Goal: Task Accomplishment & Management: Complete application form

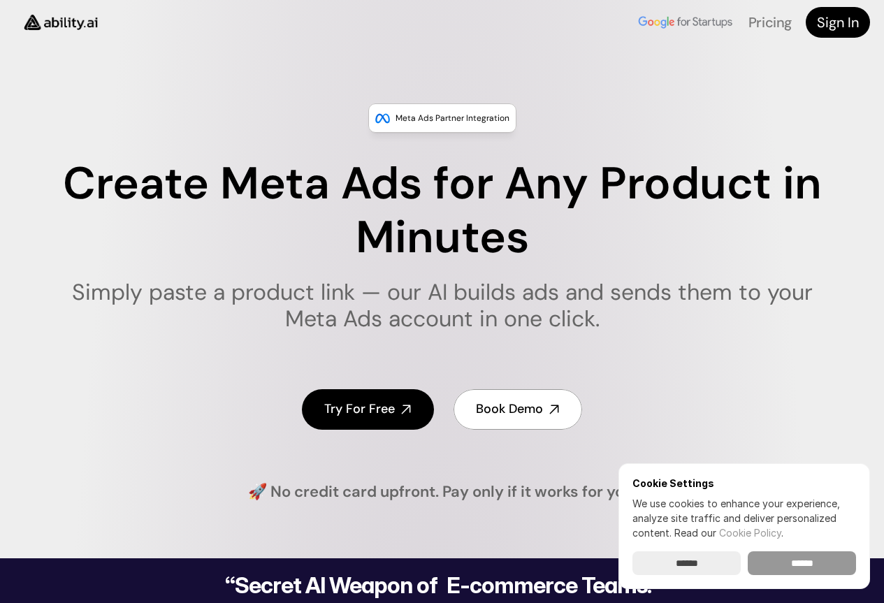
click at [834, 565] on input "******" at bounding box center [802, 563] width 108 height 24
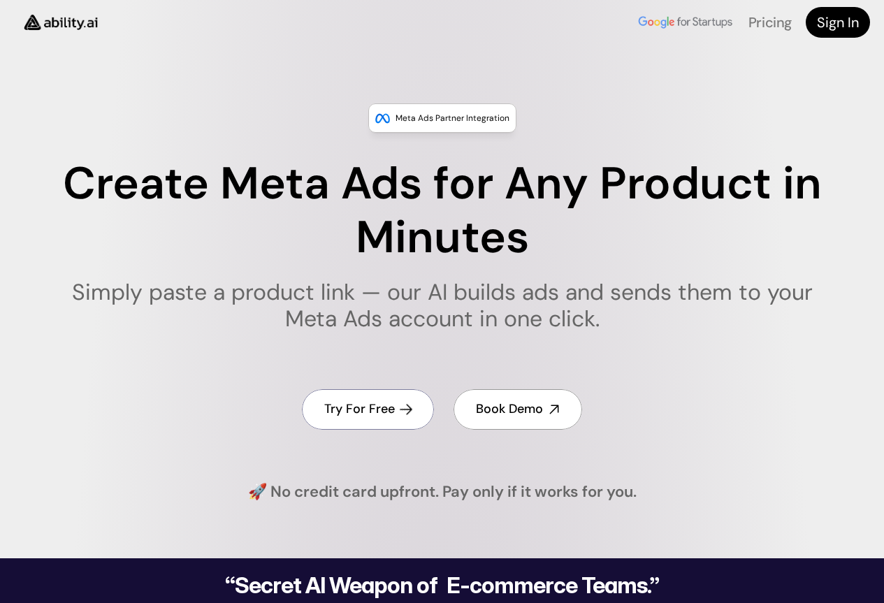
click at [377, 418] on h4 "Try For Free" at bounding box center [359, 408] width 71 height 17
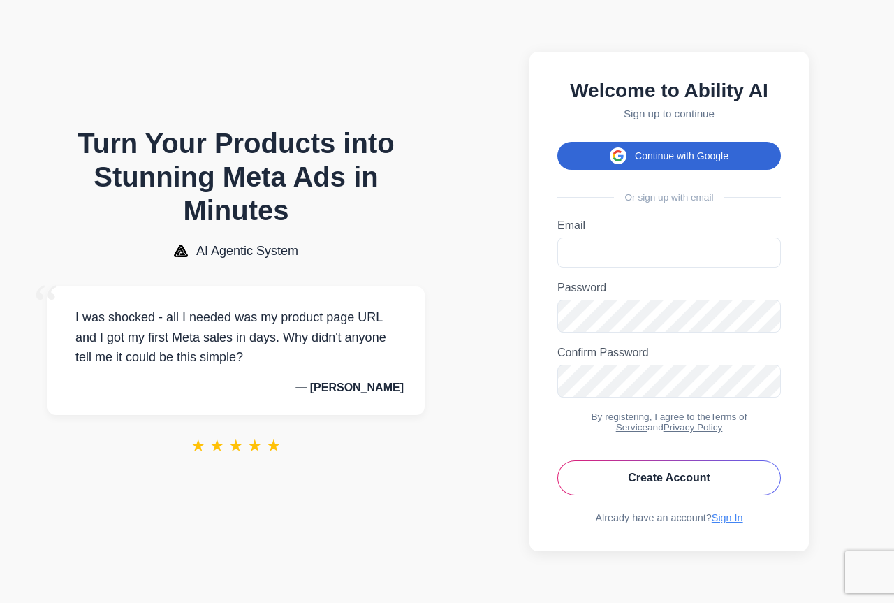
click at [702, 149] on button "Continue with Google" at bounding box center [670, 156] width 224 height 28
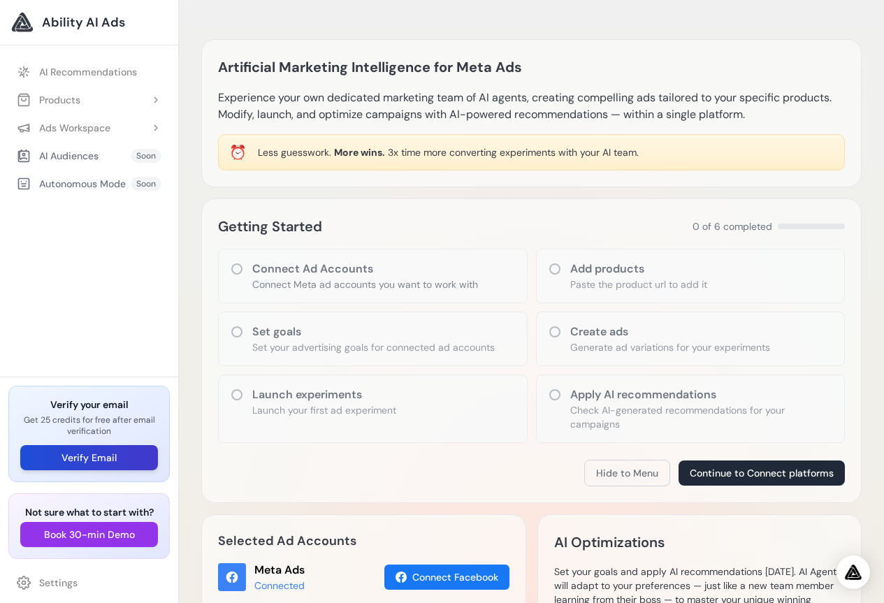
click at [80, 455] on button "Verify Email" at bounding box center [89, 457] width 138 height 25
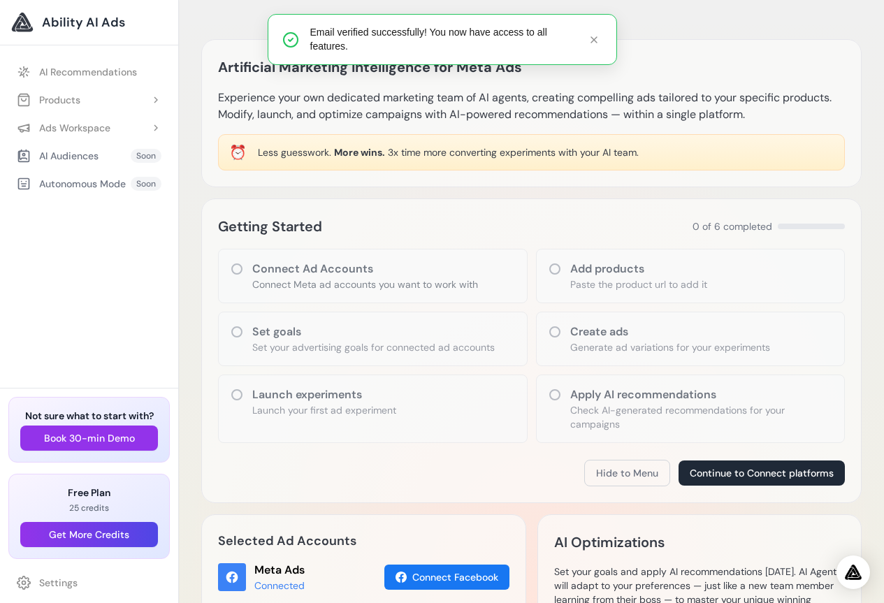
scroll to position [279, 0]
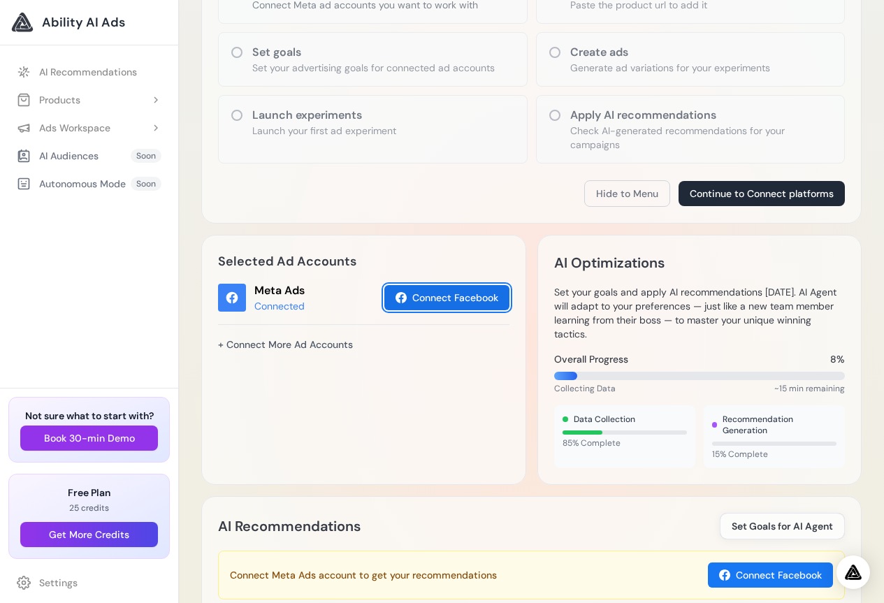
click at [430, 300] on button "Connect Facebook" at bounding box center [446, 297] width 125 height 25
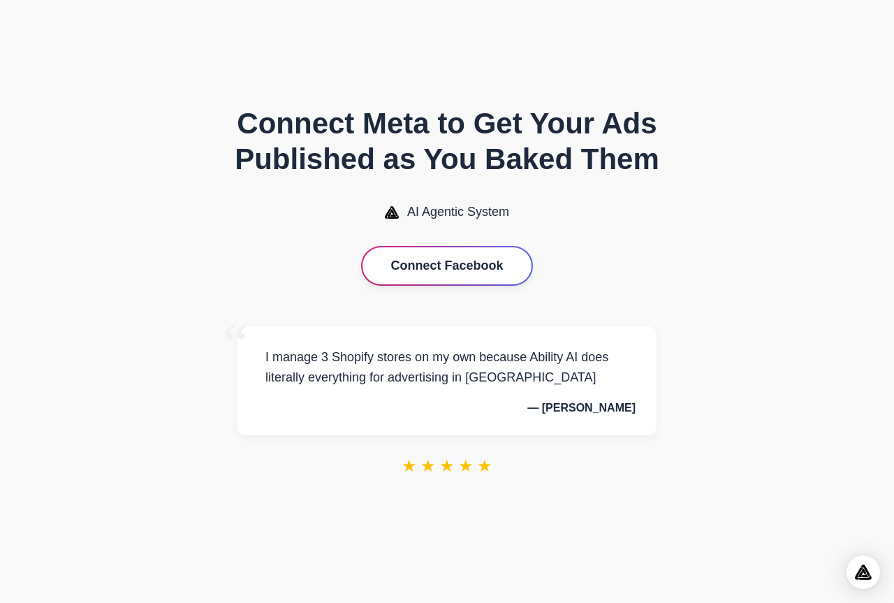
click at [440, 275] on button "Connect Facebook" at bounding box center [447, 265] width 168 height 37
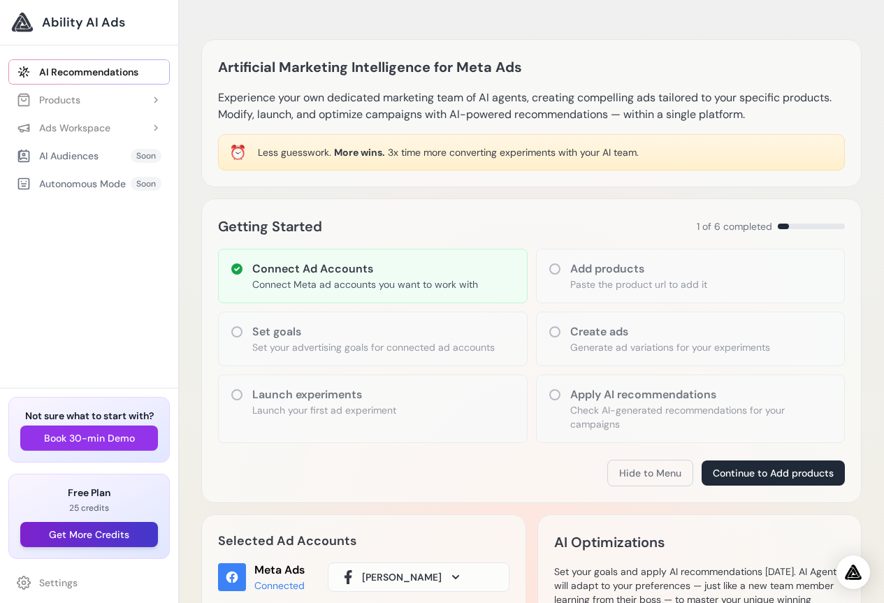
click at [106, 537] on button "Get More Credits" at bounding box center [89, 534] width 138 height 25
